Goal: Information Seeking & Learning: Learn about a topic

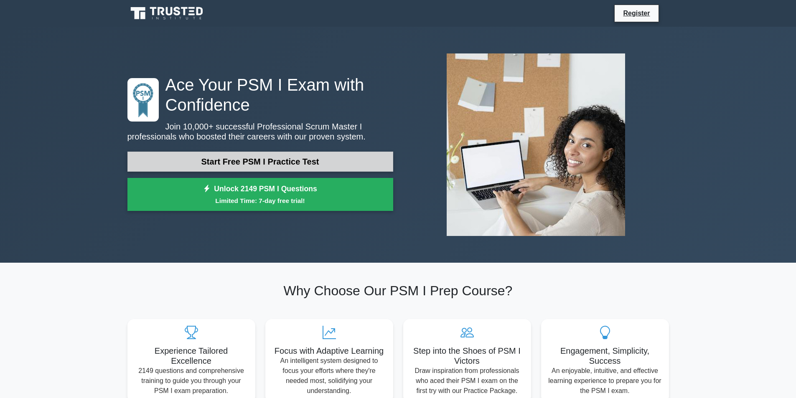
click at [299, 153] on link "Start Free PSM I Practice Test" at bounding box center [260, 162] width 266 height 20
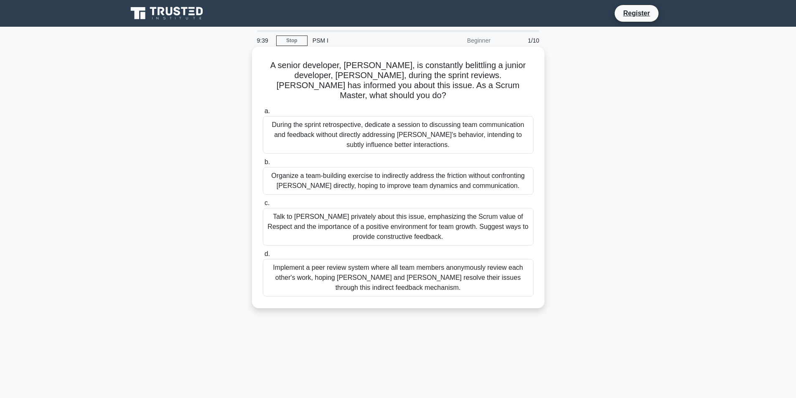
click at [382, 224] on div "Talk to [PERSON_NAME] privately about this issue, emphasizing the Scrum value o…" at bounding box center [398, 227] width 271 height 38
click at [263, 206] on input "c. Talk to [PERSON_NAME] privately about this issue, emphasizing the Scrum valu…" at bounding box center [263, 202] width 0 height 5
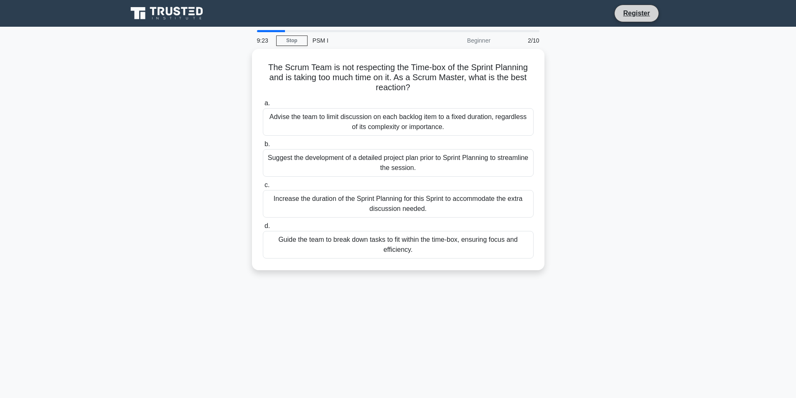
click at [637, 20] on li "Register" at bounding box center [636, 14] width 44 height 18
click at [637, 17] on link "Register" at bounding box center [636, 13] width 37 height 10
